Goal: Information Seeking & Learning: Learn about a topic

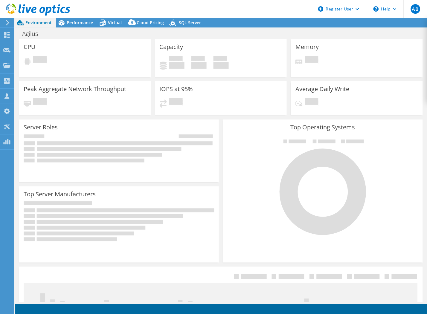
select select "USD"
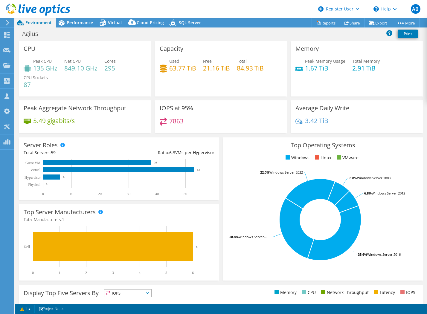
select select "USD"
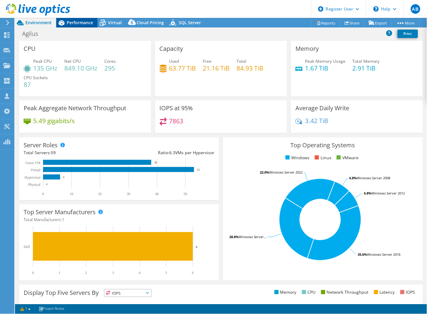
click at [84, 26] on div "Performance" at bounding box center [76, 23] width 41 height 10
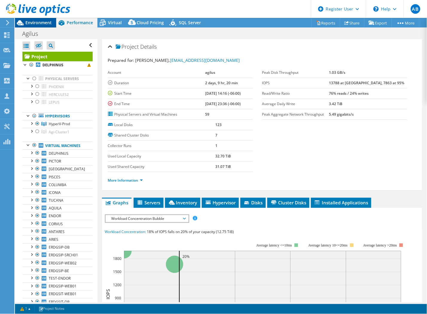
click at [41, 26] on div "Environment" at bounding box center [35, 23] width 41 height 10
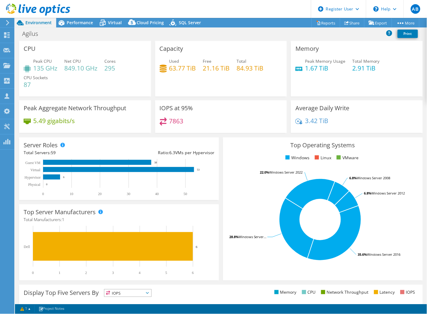
click at [115, 28] on div "Agilus Print" at bounding box center [221, 33] width 412 height 11
click at [116, 23] on span "Virtual" at bounding box center [115, 23] width 14 height 6
